Goal: Task Accomplishment & Management: Complete application form

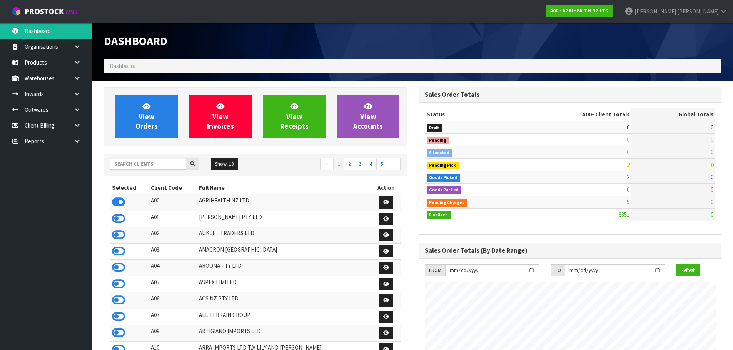
scroll to position [583, 314]
click at [136, 158] on input "text" at bounding box center [148, 164] width 76 height 12
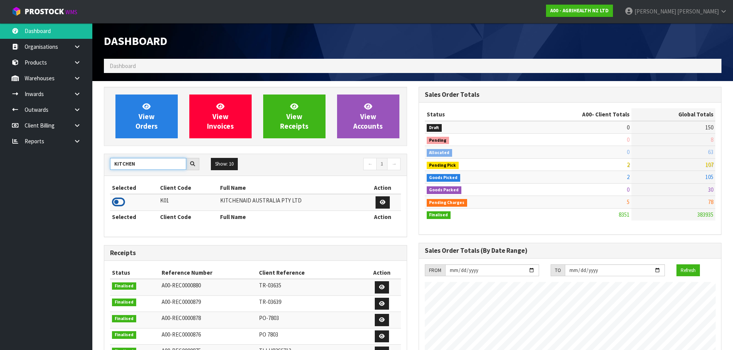
type input "KITCHEN"
click at [114, 201] on icon at bounding box center [118, 203] width 13 height 12
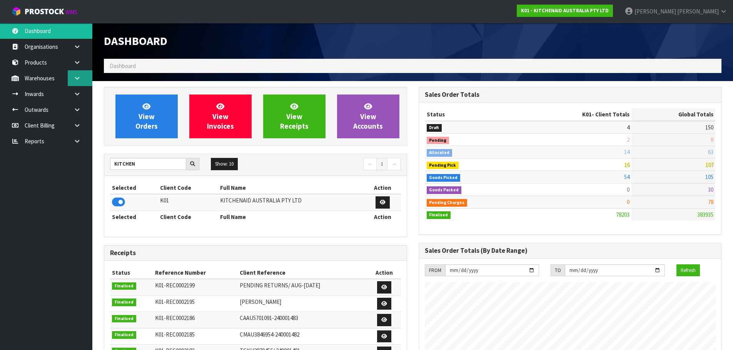
click at [77, 77] on icon at bounding box center [76, 78] width 7 height 6
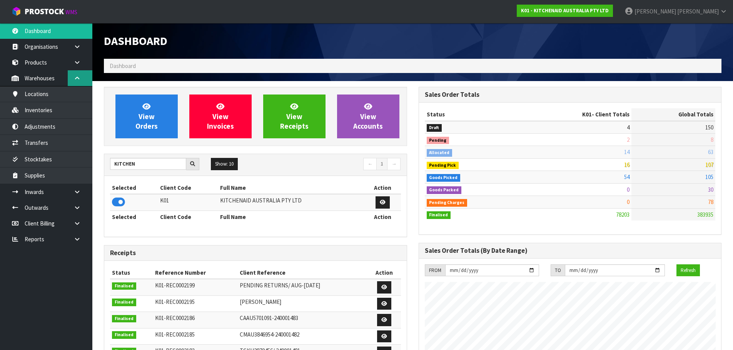
click at [89, 75] on link at bounding box center [80, 78] width 25 height 16
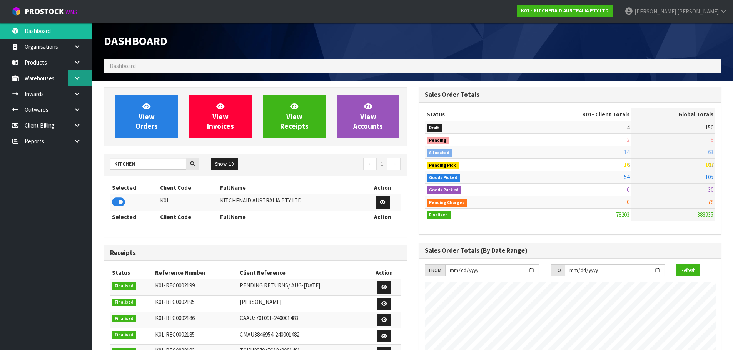
click at [80, 83] on link at bounding box center [80, 78] width 25 height 16
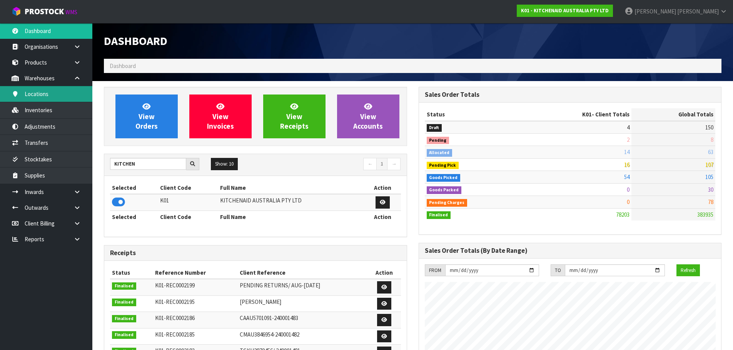
click at [82, 99] on link "Locations" at bounding box center [46, 94] width 92 height 16
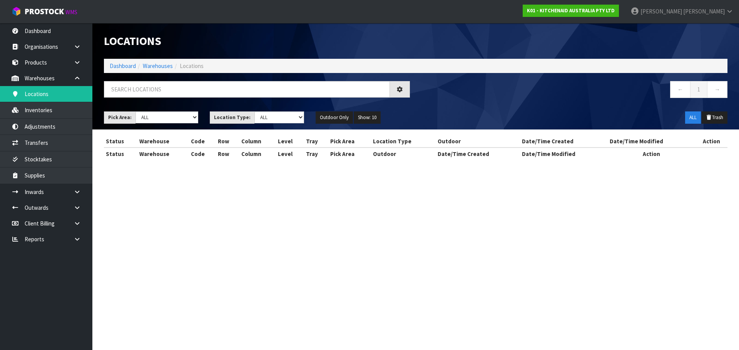
click at [80, 80] on div "Locations Dashboard Warehouses Locations ← 1 → Pick Area: Main Refurb Damaged P…" at bounding box center [369, 87] width 739 height 174
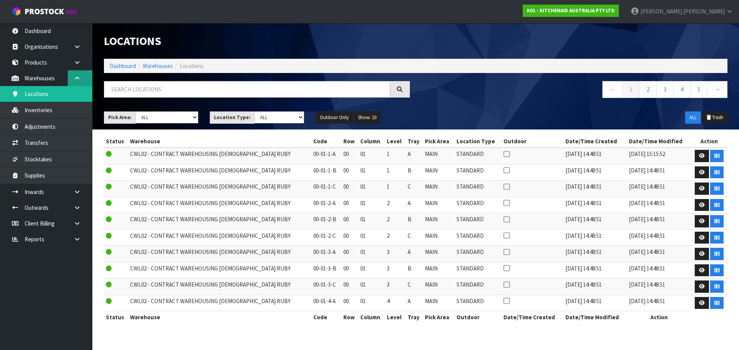
click at [78, 79] on icon at bounding box center [76, 78] width 7 height 6
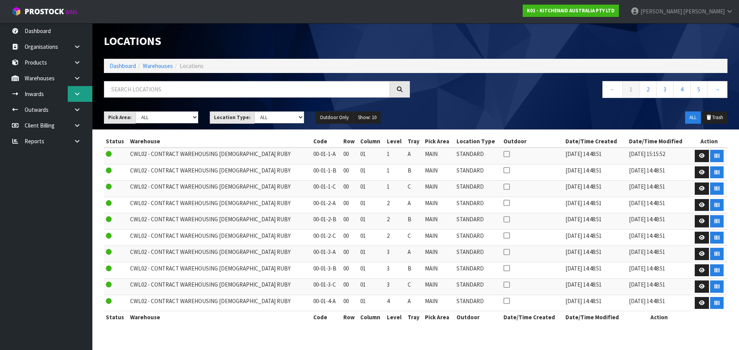
click at [78, 88] on link at bounding box center [80, 94] width 25 height 16
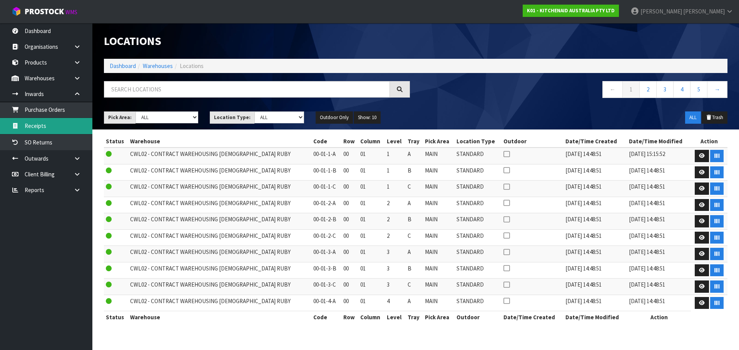
click at [41, 129] on link "Receipts" at bounding box center [46, 126] width 92 height 16
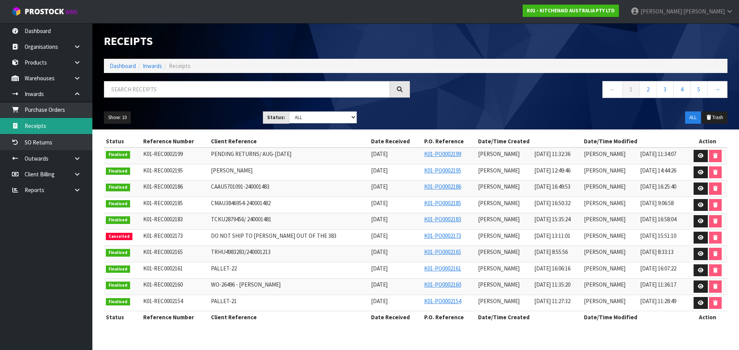
click at [44, 126] on link "Receipts" at bounding box center [46, 126] width 92 height 16
click at [698, 190] on icon at bounding box center [700, 188] width 6 height 5
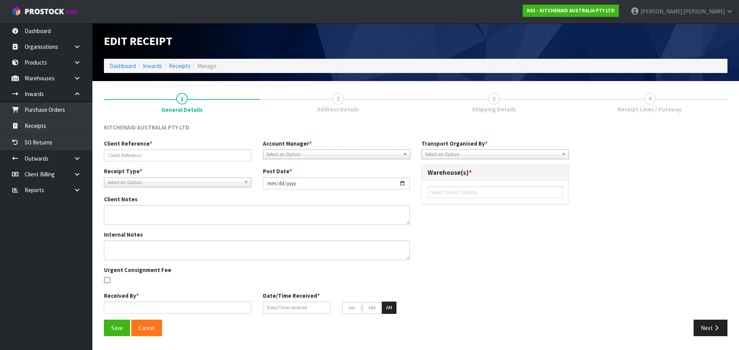
type input "CAAU5701091-240001483"
type input "[DATE]"
type textarea "VARIANCES FOUND CODE: 5KSMMGAA EXPECTED - 216 RECEIVED - 217 5KSB4027AOB EXPECT…"
type textarea "SECOND CHECKS DONE BY [PERSON_NAME] & [PERSON_NAME]"
type input "[PERSON_NAME]"
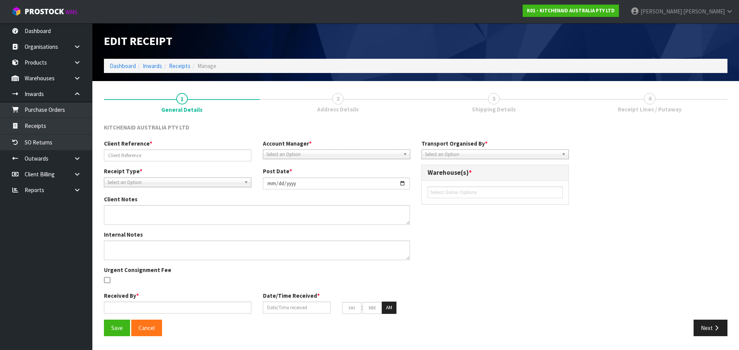
type input "[DATE]"
type input "04"
type input "49"
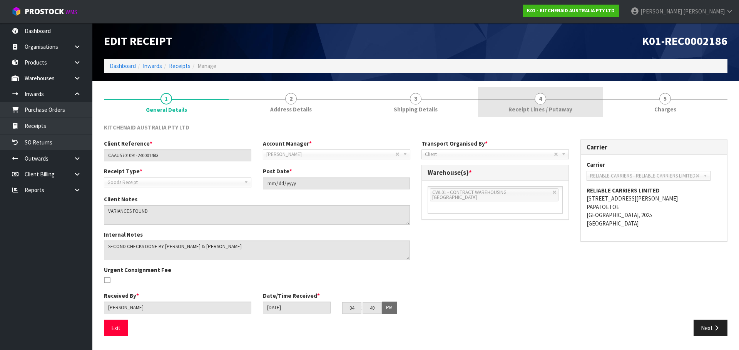
click at [506, 105] on link "4 Receipt Lines / Putaway" at bounding box center [540, 102] width 125 height 30
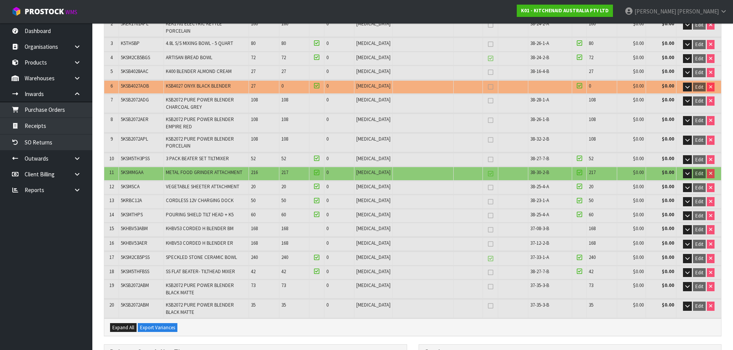
scroll to position [115, 0]
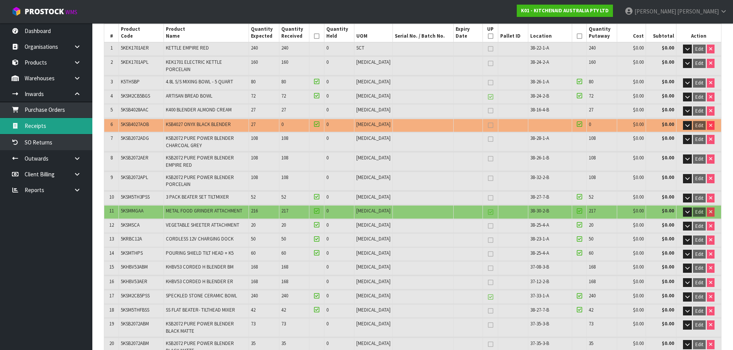
click at [58, 129] on link "Receipts" at bounding box center [46, 126] width 92 height 16
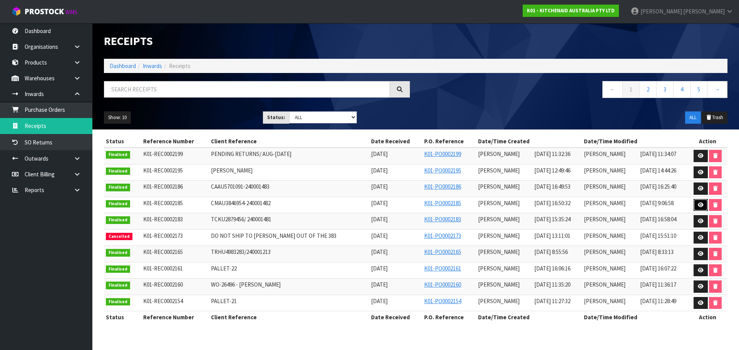
click at [699, 207] on icon at bounding box center [700, 205] width 6 height 5
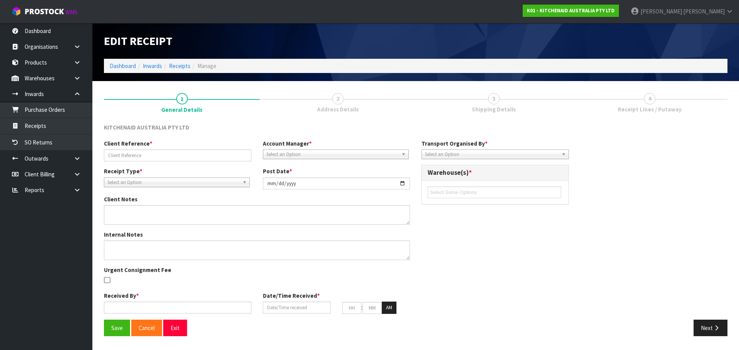
type input "CMAU3846954-240001482"
type input "[DATE]"
type textarea "VARIANCES 5KEK1071APT EXPECTED - 80 RECEIVED - 81 5KSB2072APL EXPECTED - 0 RECE…"
type input "[PERSON_NAME]"
type input "[DATE]"
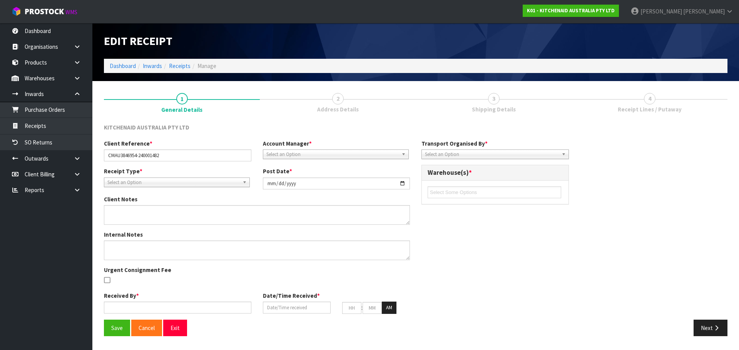
type input "04"
type input "50"
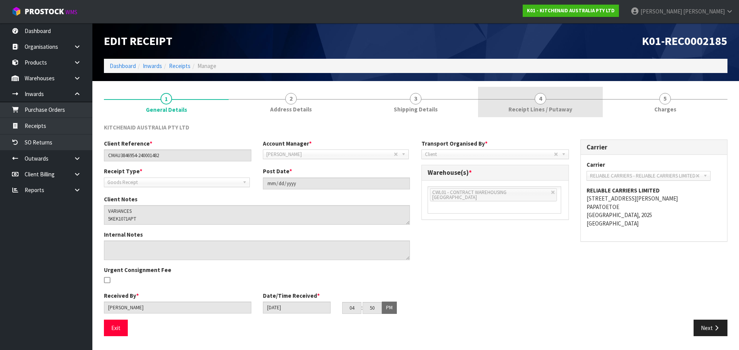
click at [556, 101] on link "4 Receipt Lines / Putaway" at bounding box center [540, 102] width 125 height 30
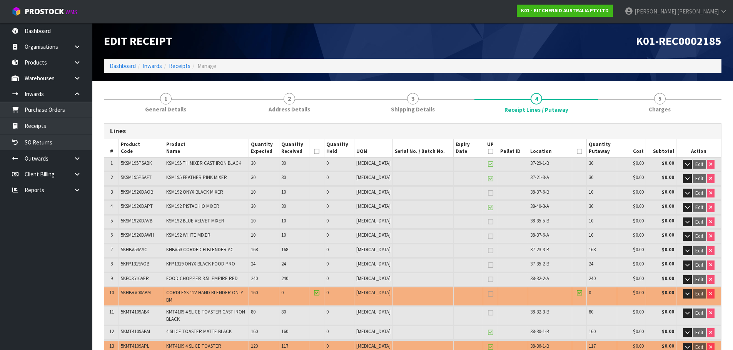
click at [412, 226] on td at bounding box center [423, 221] width 61 height 13
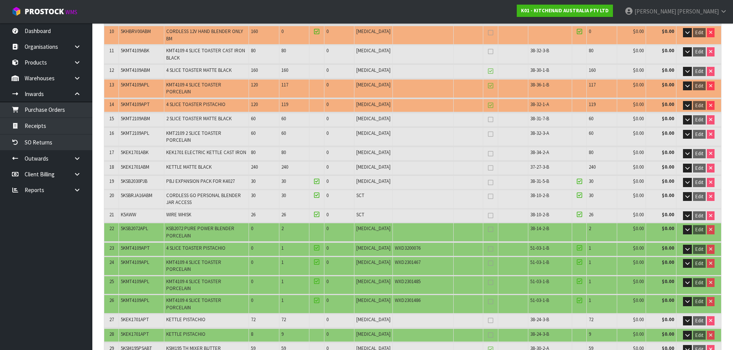
scroll to position [269, 0]
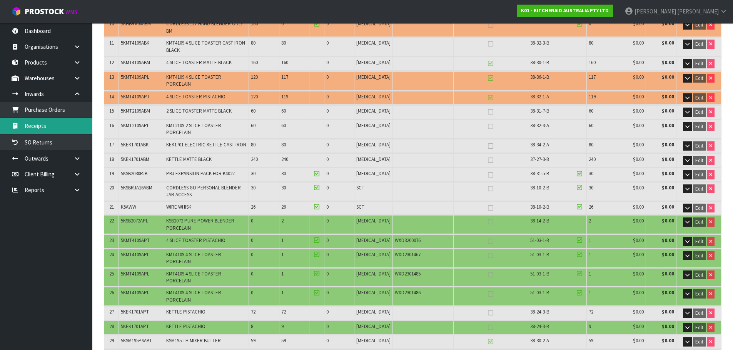
click at [41, 130] on link "Receipts" at bounding box center [46, 126] width 92 height 16
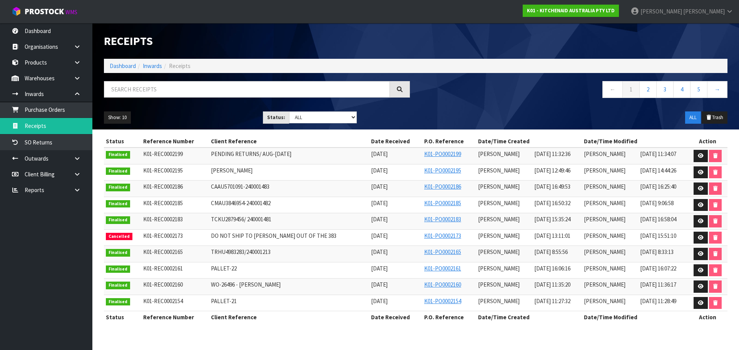
click at [617, 3] on div "K01 - KITCHENAID AUSTRALIA PTY LTD" at bounding box center [571, 11] width 108 height 22
click at [622, 18] on div "K01 - KITCHENAID AUSTRALIA PTY LTD" at bounding box center [571, 11] width 108 height 22
click at [614, 13] on strong "K01 - KITCHENAID AUSTRALIA PTY LTD" at bounding box center [571, 10] width 88 height 7
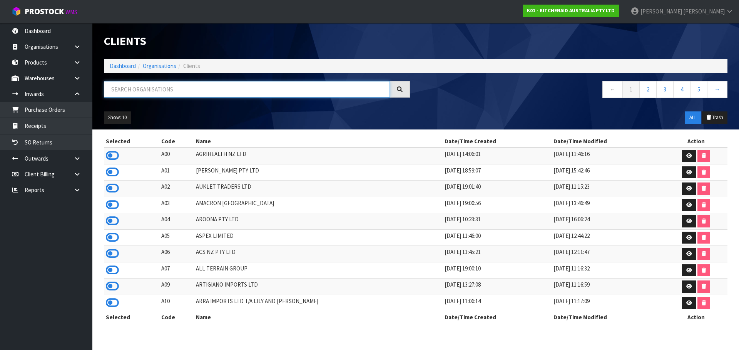
click at [277, 90] on input "text" at bounding box center [247, 89] width 286 height 17
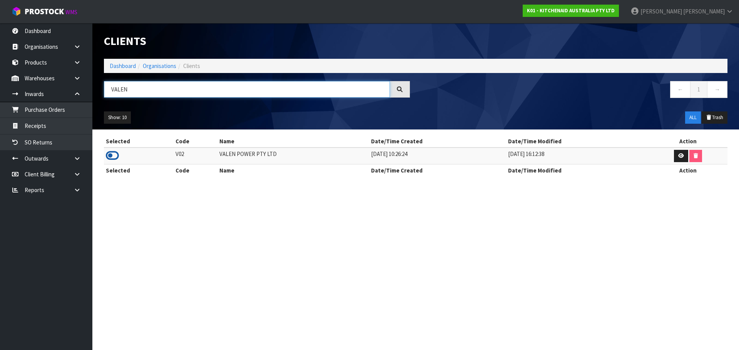
type input "VALEN"
click at [115, 161] on icon at bounding box center [112, 156] width 13 height 12
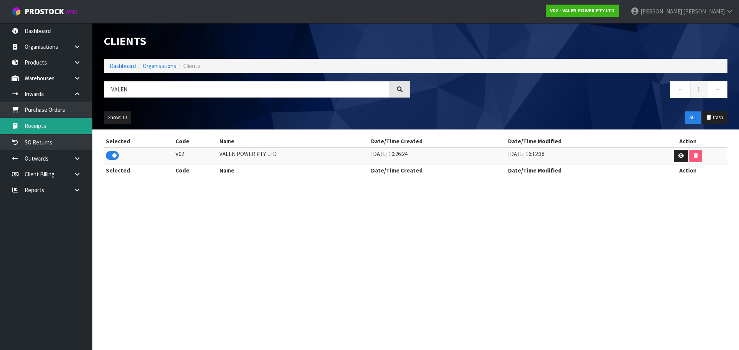
click at [74, 123] on link "Receipts" at bounding box center [46, 126] width 92 height 16
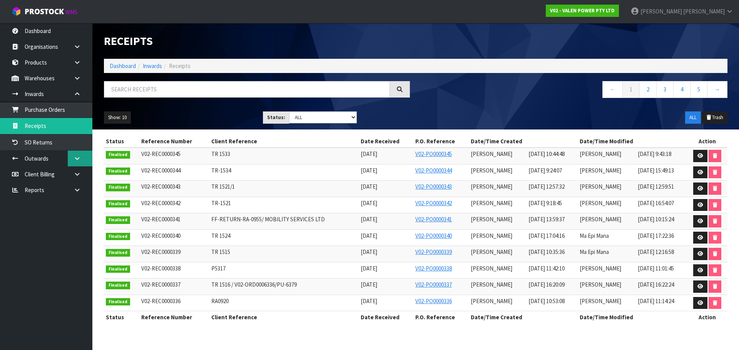
click at [77, 157] on icon at bounding box center [76, 159] width 7 height 6
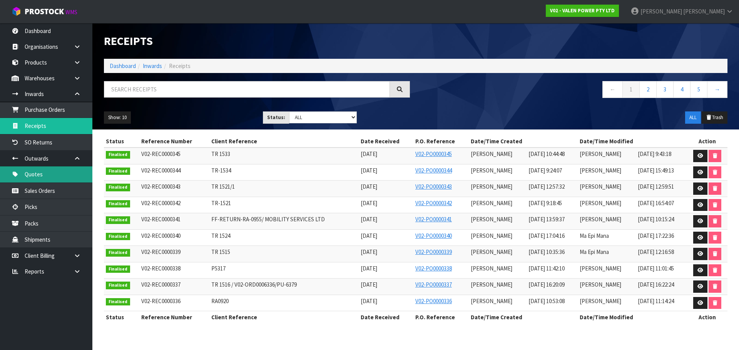
click at [44, 180] on link "Quotes" at bounding box center [46, 175] width 92 height 16
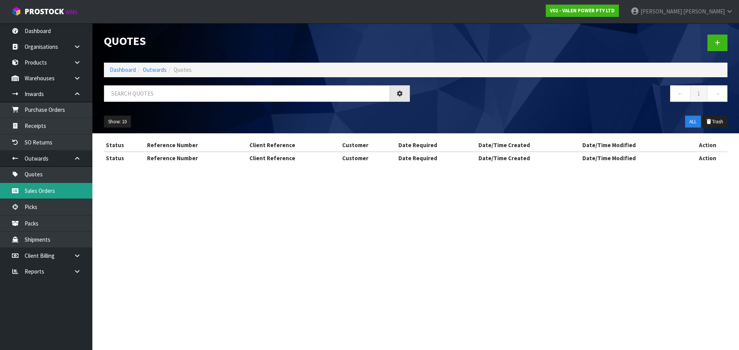
click at [54, 197] on body "Toggle navigation ProStock WMS V02 - VALEN POWER PTY LTD [PERSON_NAME] Logout D…" at bounding box center [369, 175] width 739 height 350
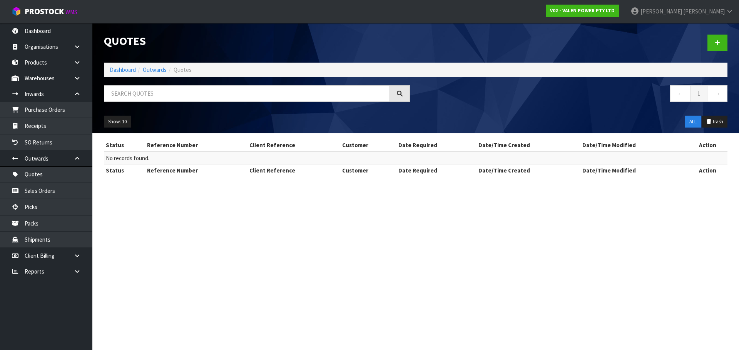
click at [53, 195] on body "Toggle navigation ProStock WMS V02 - VALEN POWER PTY LTD [PERSON_NAME] Logout D…" at bounding box center [369, 175] width 739 height 350
click at [52, 195] on link "Sales Orders" at bounding box center [46, 191] width 92 height 16
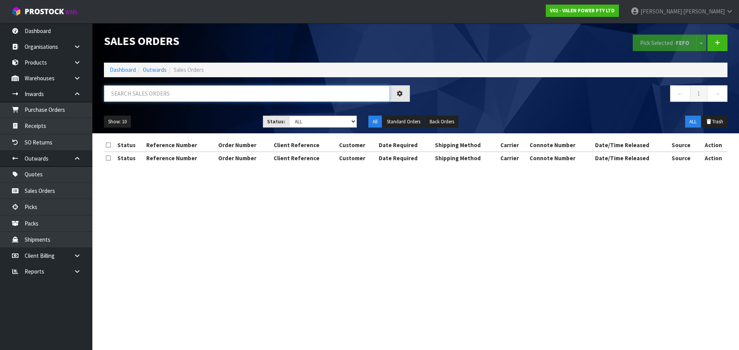
click at [173, 91] on input "text" at bounding box center [247, 93] width 286 height 17
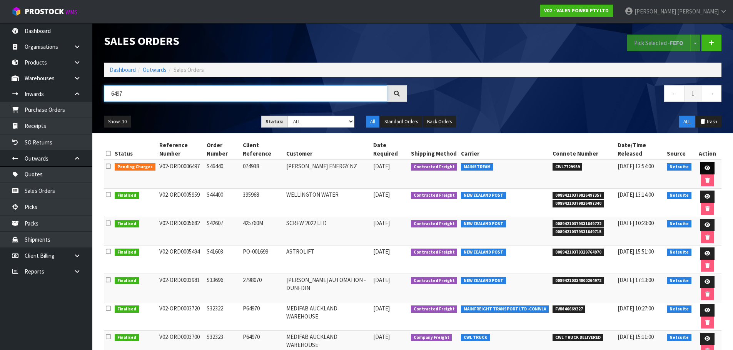
type input "6497"
click at [701, 169] on link at bounding box center [707, 168] width 14 height 12
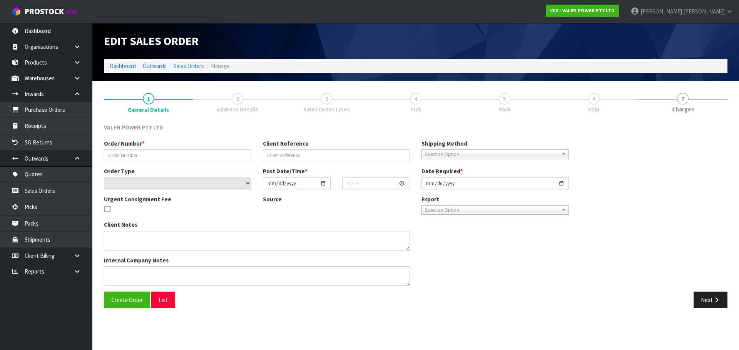
type input "S46440"
type input "074938"
select select "number:0"
type input "[DATE]"
type input "17:45:07.000"
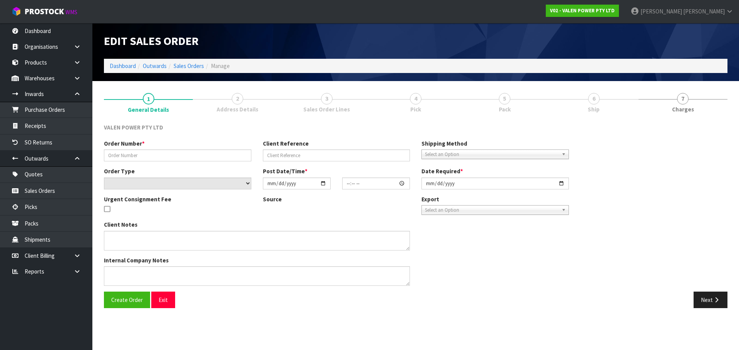
type input "[DATE]"
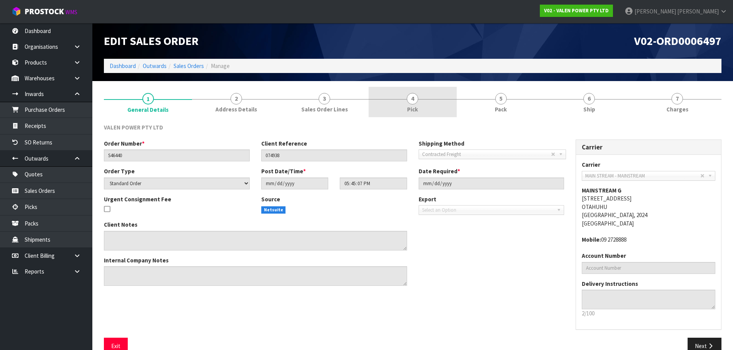
click at [430, 98] on link "4 Pick" at bounding box center [413, 102] width 88 height 30
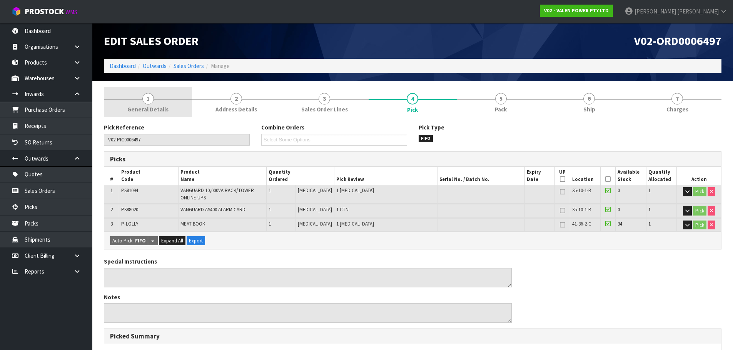
click at [147, 112] on span "General Details" at bounding box center [147, 109] width 41 height 8
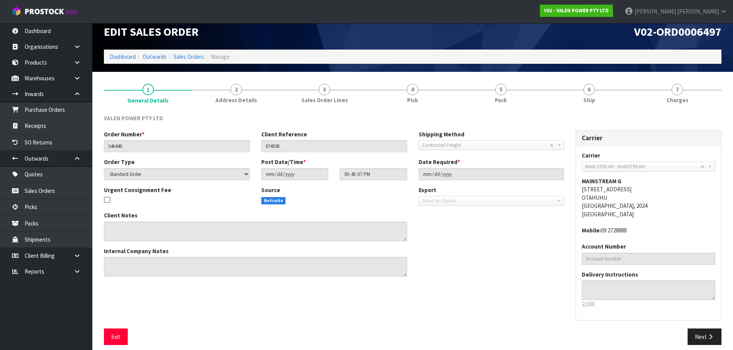
scroll to position [16, 0]
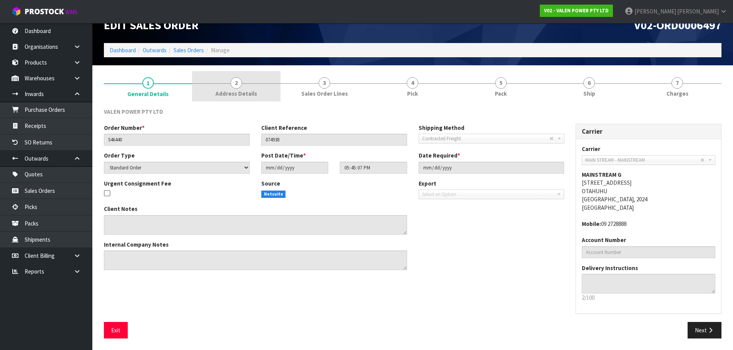
click at [226, 78] on link "2 Address Details" at bounding box center [236, 86] width 88 height 30
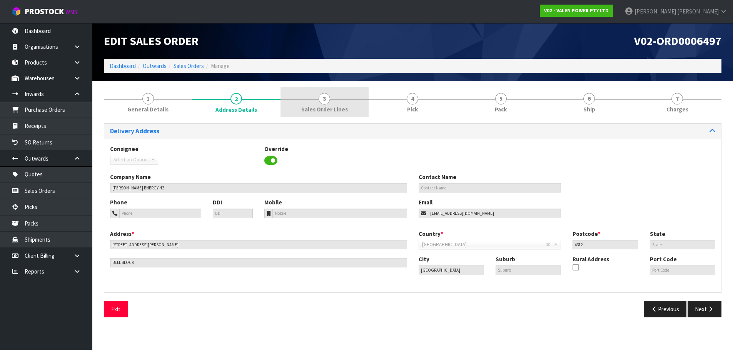
scroll to position [0, 0]
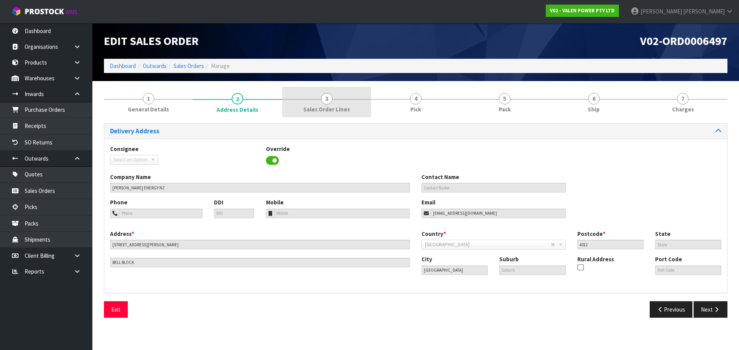
click at [331, 97] on span "3" at bounding box center [327, 99] width 12 height 12
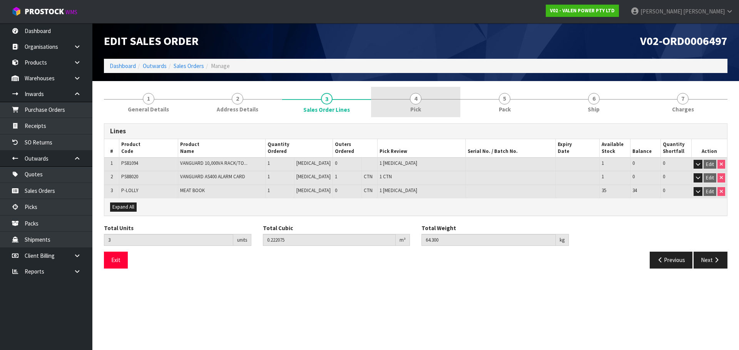
click at [422, 110] on link "4 Pick" at bounding box center [415, 102] width 89 height 30
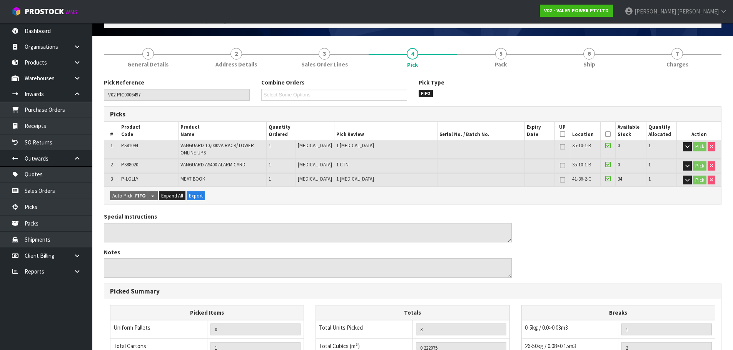
scroll to position [191, 0]
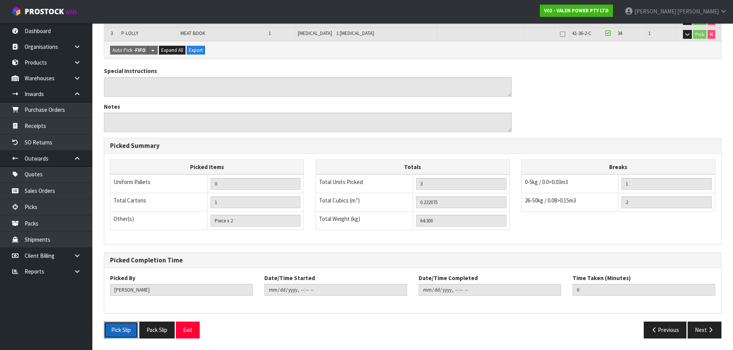
click at [120, 333] on button "Pick Slip" at bounding box center [121, 330] width 34 height 17
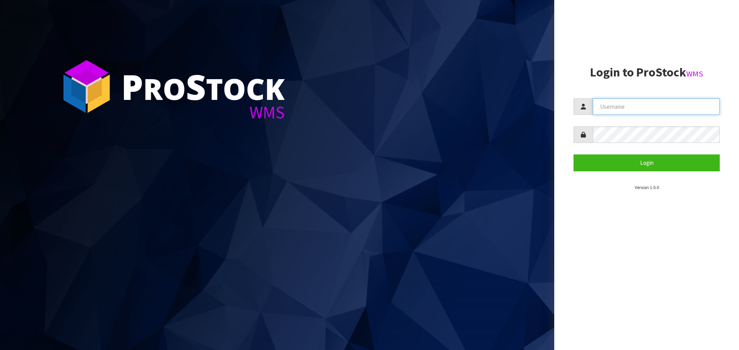
type input "[PERSON_NAME]"
drag, startPoint x: 625, startPoint y: 110, endPoint x: 539, endPoint y: 138, distance: 90.4
click at [539, 138] on div "P ro S tock WMS Login to ProStock WMS [PERSON_NAME] Login Version 1.0.0" at bounding box center [369, 175] width 739 height 350
click at [632, 172] on section "Login to ProStock WMS [PERSON_NAME] Login Version 1.0.0" at bounding box center [646, 128] width 146 height 125
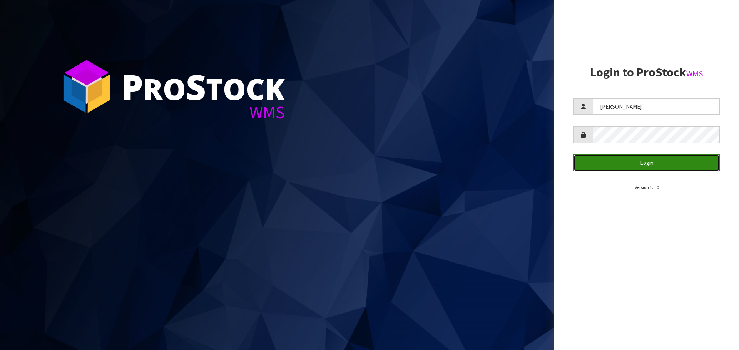
click at [631, 164] on button "Login" at bounding box center [646, 163] width 146 height 17
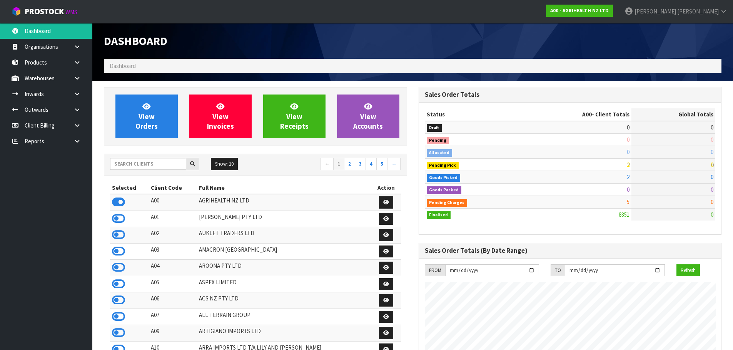
scroll to position [583, 314]
click at [148, 160] on input "text" at bounding box center [148, 164] width 76 height 12
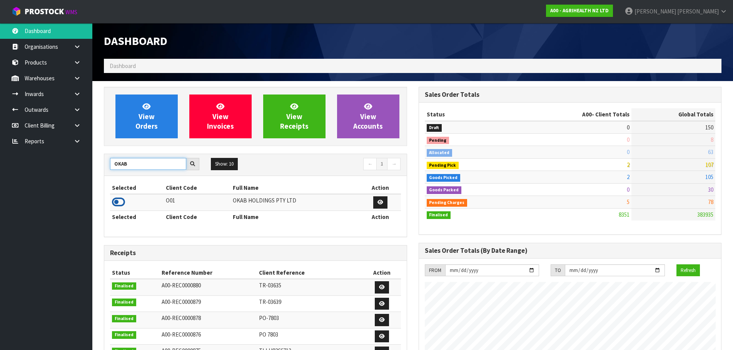
type input "OKAB"
click at [122, 200] on icon at bounding box center [118, 203] width 13 height 12
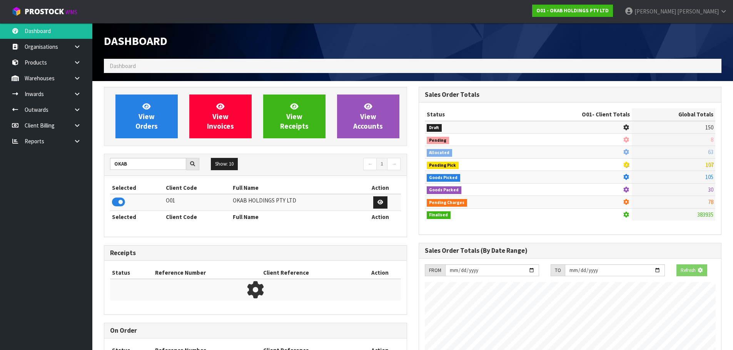
scroll to position [557, 314]
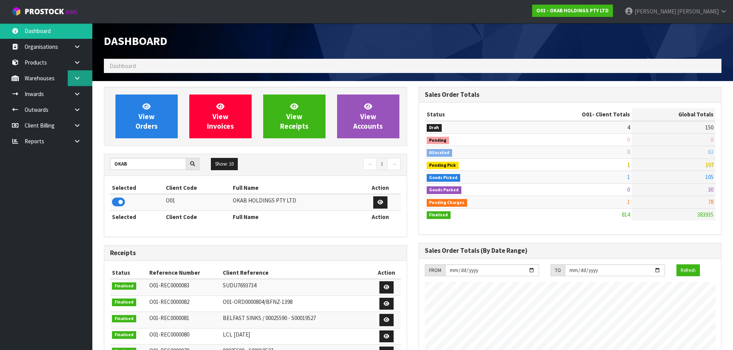
click at [73, 82] on link at bounding box center [80, 78] width 25 height 16
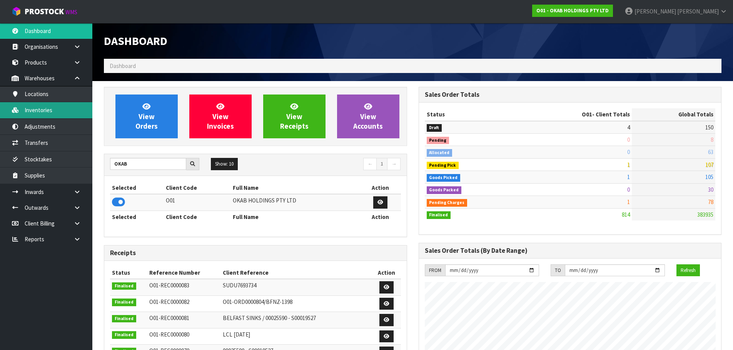
click at [58, 116] on link "Inventories" at bounding box center [46, 110] width 92 height 16
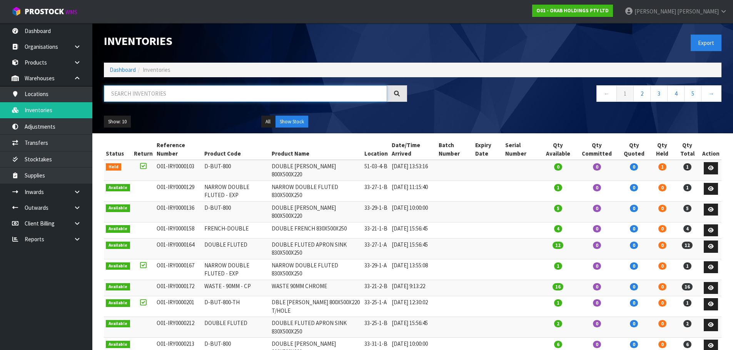
click at [152, 100] on input "text" at bounding box center [245, 93] width 283 height 17
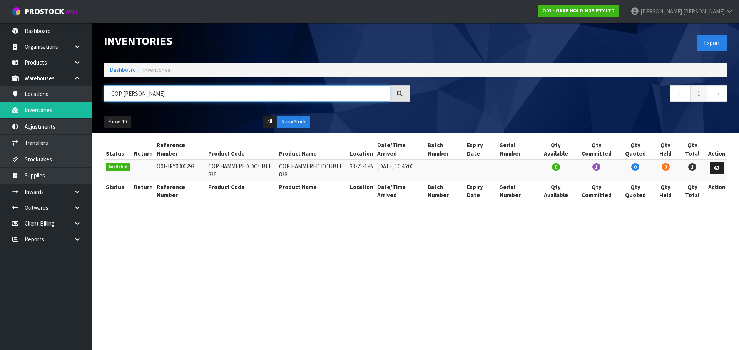
type input "COP HAMM"
click at [208, 166] on td "COP HAMMERED DOUBLE 838" at bounding box center [241, 170] width 71 height 21
copy tr "COP HAMMERED DOUBLE 838"
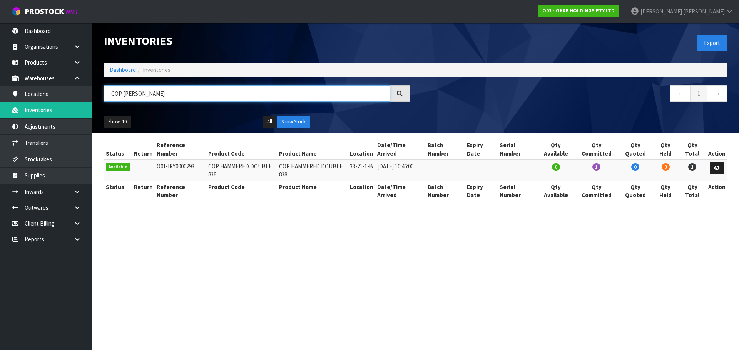
drag, startPoint x: 156, startPoint y: 93, endPoint x: 100, endPoint y: 109, distance: 58.1
click at [100, 109] on div "COP HAMM ← 1 →" at bounding box center [415, 97] width 635 height 25
click at [74, 189] on link at bounding box center [80, 192] width 25 height 16
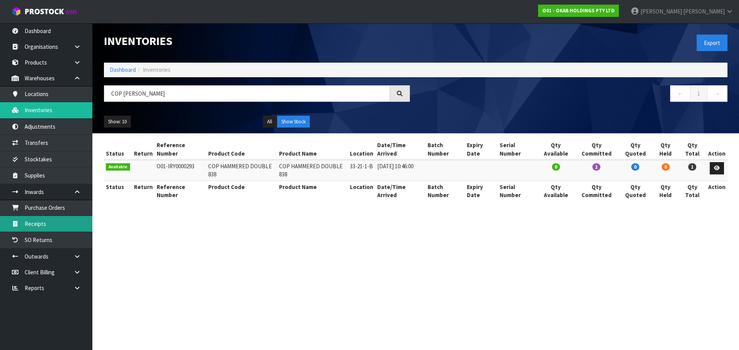
click at [48, 227] on link "Receipts" at bounding box center [46, 224] width 92 height 16
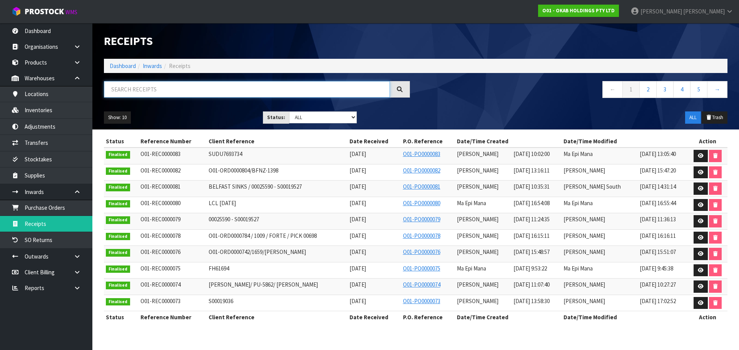
click at [148, 90] on input "text" at bounding box center [247, 89] width 286 height 17
paste input "COP HAMMERED DOUBLE 838"
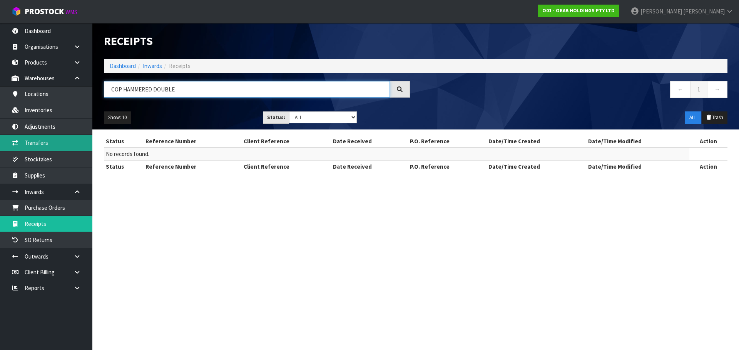
type input "COP HAMMERED DOUBLE"
click at [65, 137] on link "Transfers" at bounding box center [46, 143] width 92 height 16
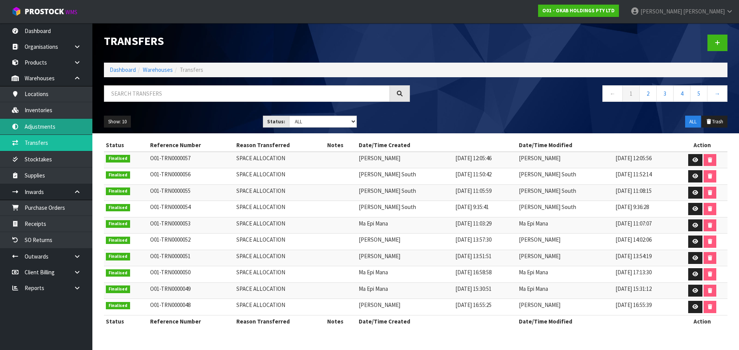
click at [45, 120] on link "Adjustments" at bounding box center [46, 127] width 92 height 16
click at [51, 108] on body "Toggle navigation ProStock WMS O01 - OKAB HOLDINGS PTY LTD James Luff Logout Da…" at bounding box center [369, 175] width 739 height 350
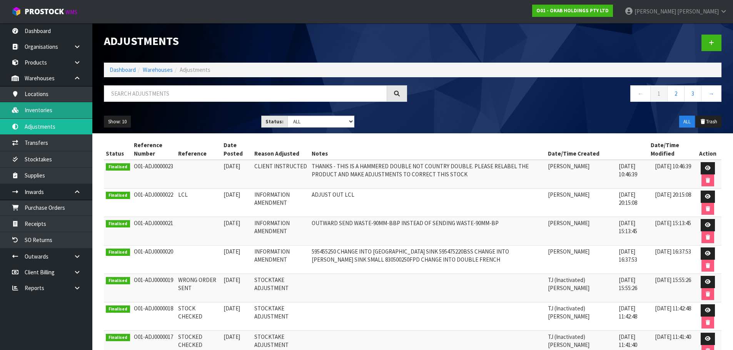
click at [45, 108] on link "Inventories" at bounding box center [46, 110] width 92 height 16
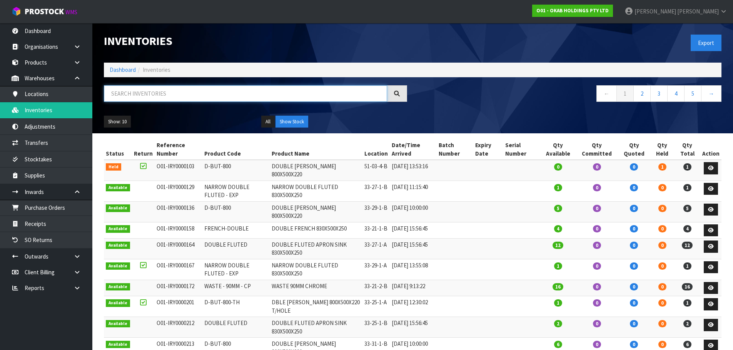
click at [167, 93] on input "text" at bounding box center [245, 93] width 283 height 17
paste input "COP HAMMERED DOUBLE 838"
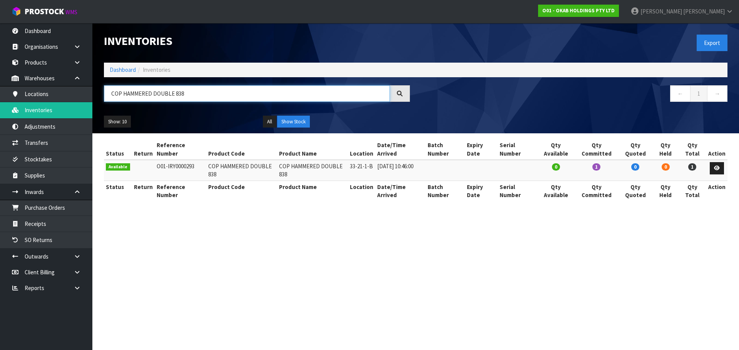
click at [185, 92] on input "COP HAMMERED DOUBLE 838" at bounding box center [247, 93] width 286 height 17
type input "COP HAMMERED DOUBLE 838"
click at [209, 165] on td "COP HAMMERED DOUBLE 838" at bounding box center [241, 170] width 71 height 21
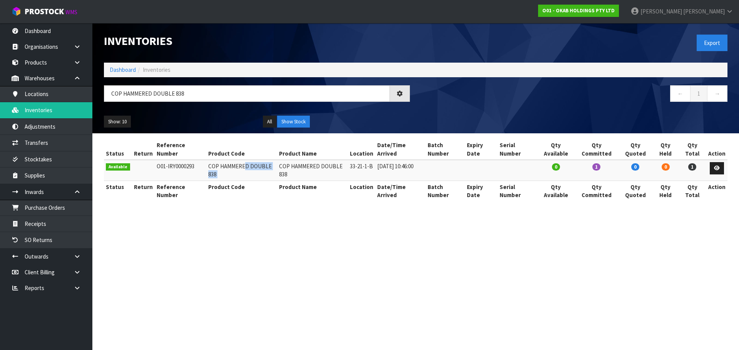
copy tr "COP HAMMERED DOUBLE 838"
click at [59, 222] on link "Receipts" at bounding box center [46, 224] width 92 height 16
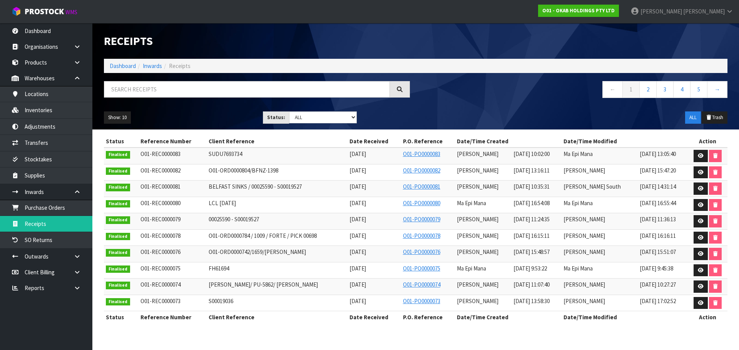
click at [190, 74] on div "Receipts Import Receipts Drop file here to import csv template Dashboard Inward…" at bounding box center [415, 76] width 635 height 107
click at [184, 92] on input "text" at bounding box center [247, 89] width 286 height 17
paste input "COP HAMMERED DOUBLE 838"
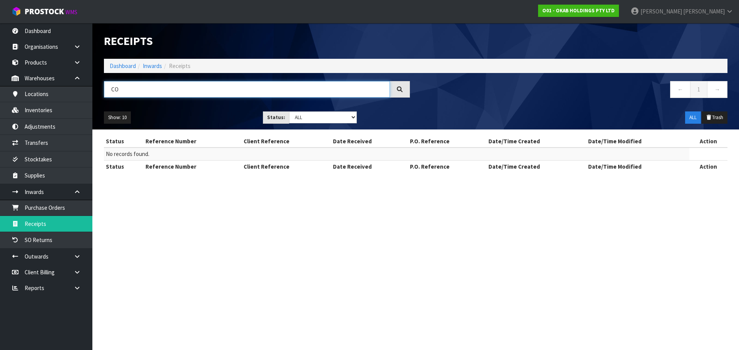
type input "C"
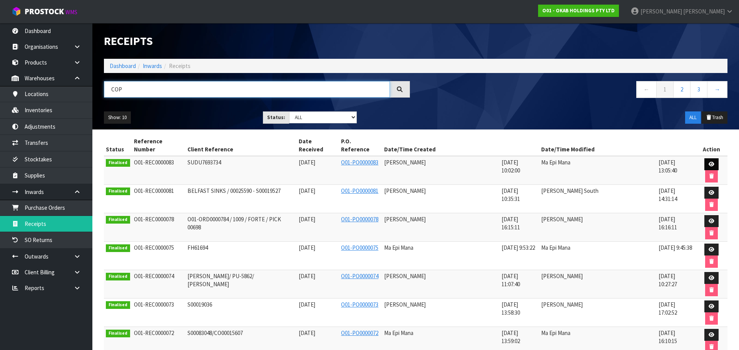
type input "COP"
click at [704, 158] on link at bounding box center [711, 164] width 14 height 12
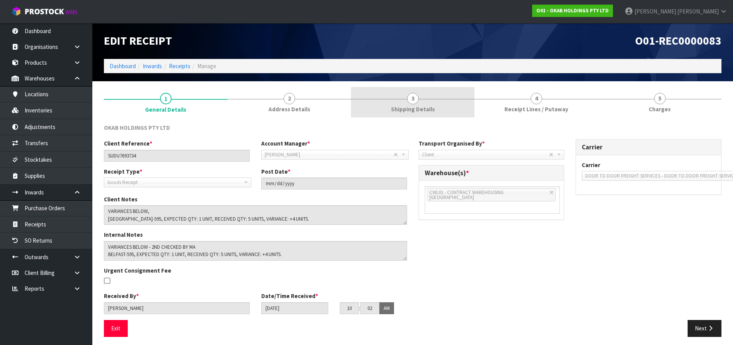
click at [446, 102] on link "3 Shipping Details" at bounding box center [412, 102] width 123 height 30
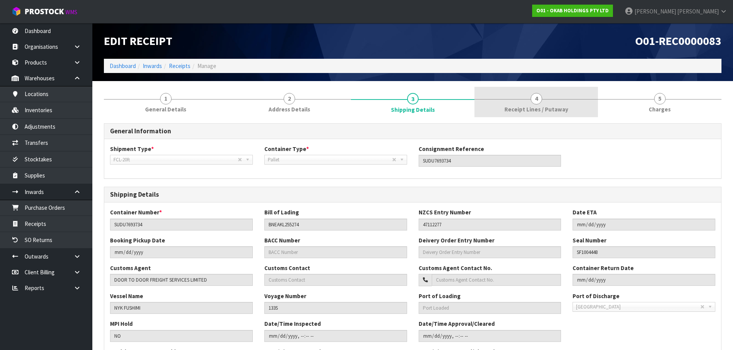
click at [564, 102] on link "4 Receipt Lines / Putaway" at bounding box center [535, 102] width 123 height 30
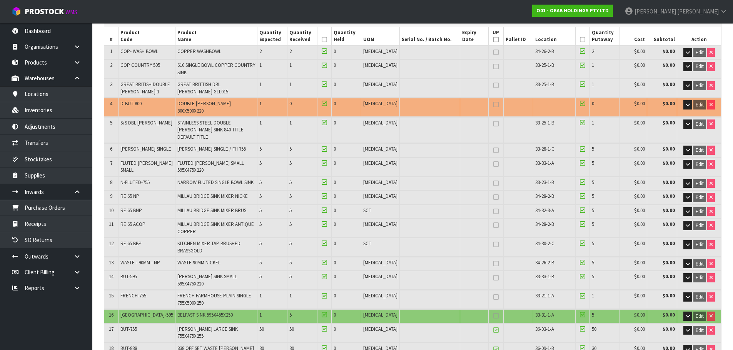
scroll to position [115, 0]
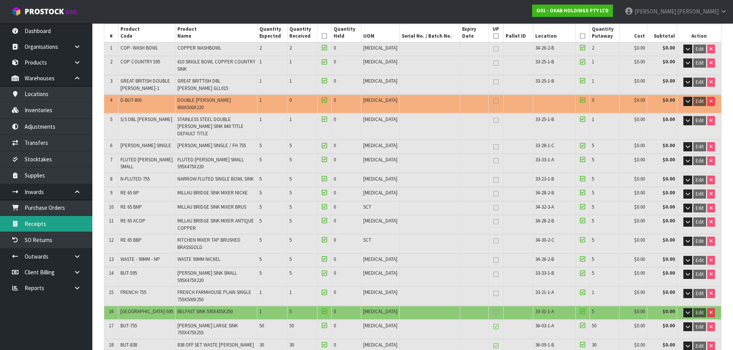
click at [58, 222] on link "Receipts" at bounding box center [46, 224] width 92 height 16
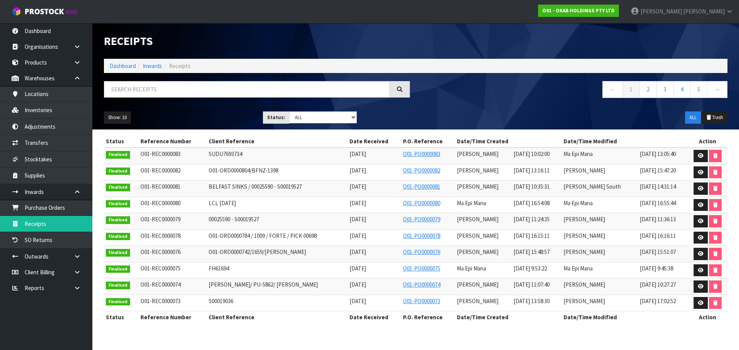
click at [148, 80] on div "Receipts Import Receipts Drop file here to import csv template Dashboard Inward…" at bounding box center [415, 76] width 635 height 107
click at [150, 100] on div at bounding box center [256, 92] width 317 height 22
click at [153, 85] on input "text" at bounding box center [247, 89] width 286 height 17
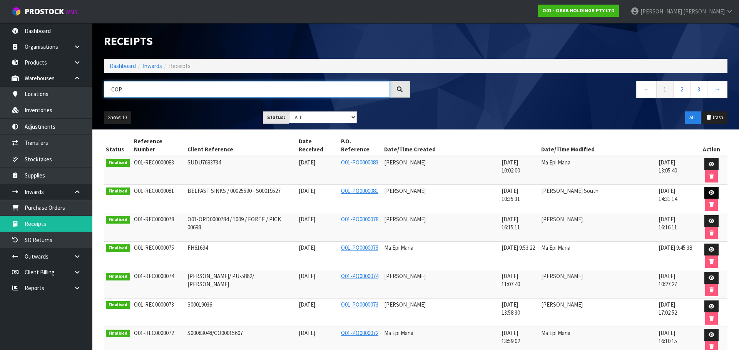
type input "COP"
click at [708, 190] on icon at bounding box center [711, 192] width 6 height 5
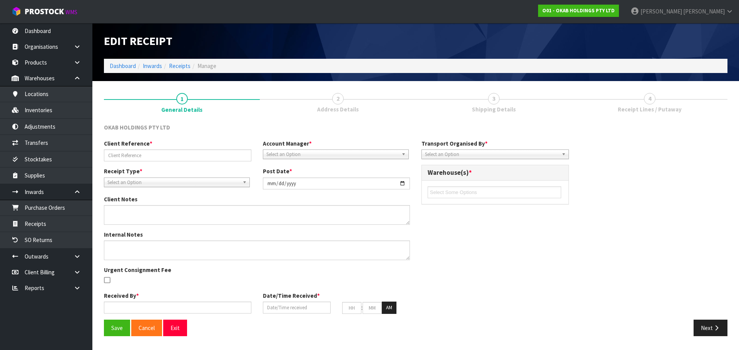
type input "BELFAST SINKS / 00025590 - S00019527"
type input "2025-07-02"
type textarea "1 X BUT-595(SMALL) PICKED UP BY THE CUSTOMER"
type input "[PERSON_NAME]"
type input "01/07/2025"
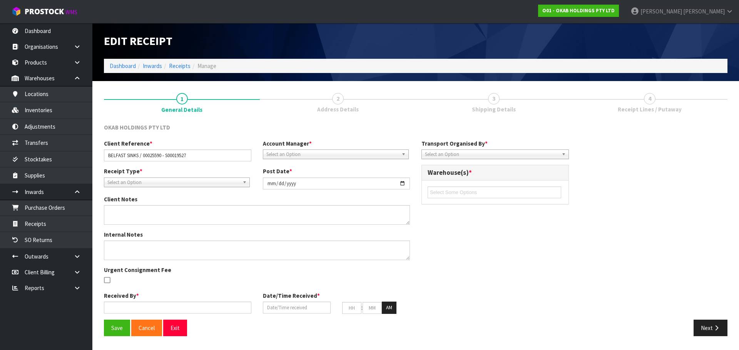
type input "10"
type input "35"
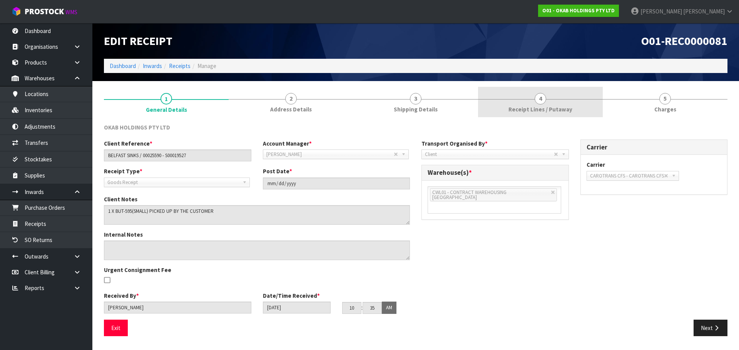
click at [511, 109] on span "Receipt Lines / Putaway" at bounding box center [540, 109] width 64 height 8
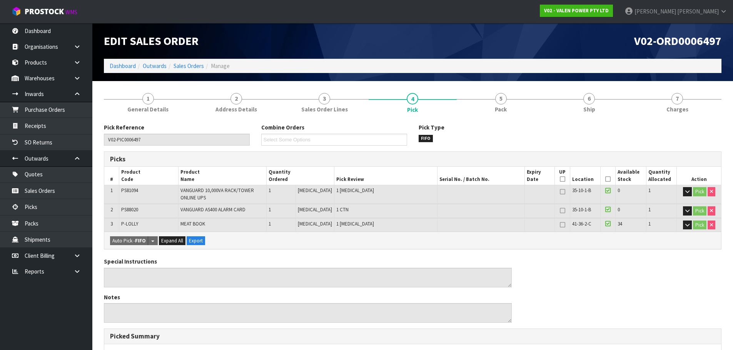
scroll to position [191, 0]
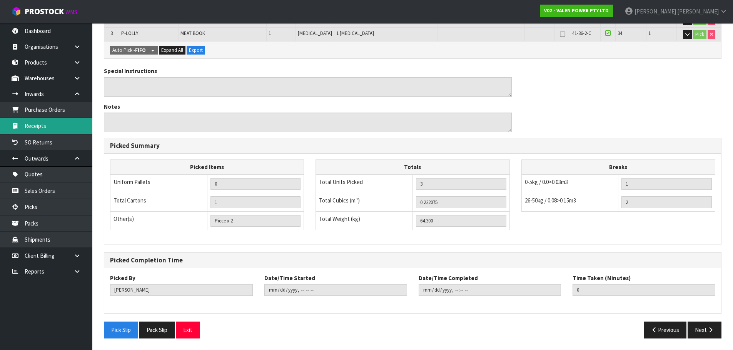
drag, startPoint x: 38, startPoint y: 130, endPoint x: 28, endPoint y: 124, distance: 12.1
click at [38, 130] on link "Receipts" at bounding box center [46, 126] width 92 height 16
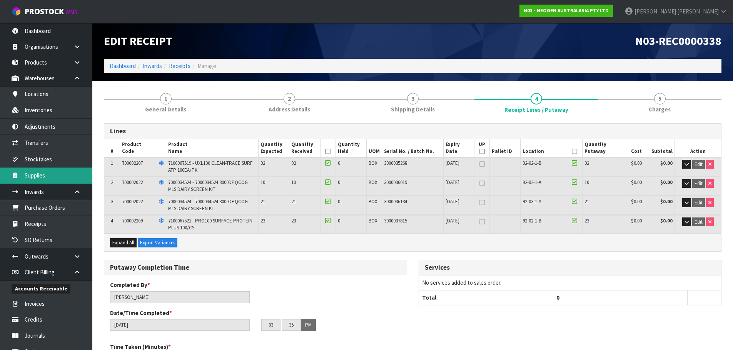
click at [45, 174] on link "Supplies" at bounding box center [46, 176] width 92 height 16
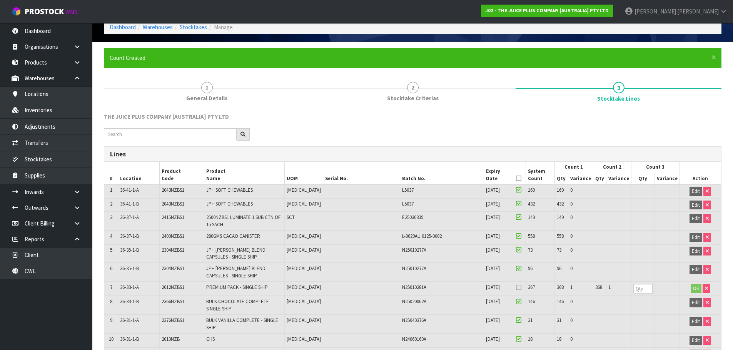
scroll to position [38, 0]
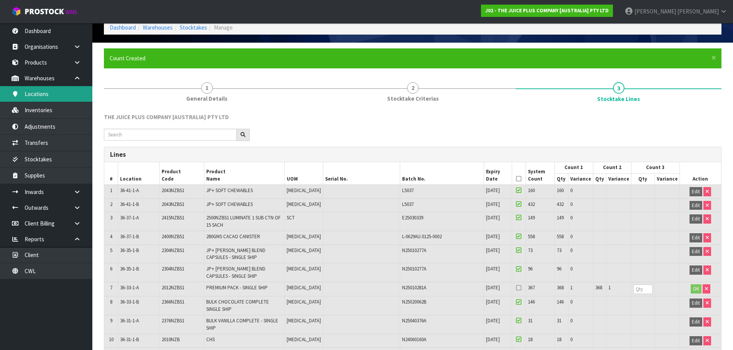
click at [35, 101] on link "Locations" at bounding box center [46, 94] width 92 height 16
